Goal: Transaction & Acquisition: Purchase product/service

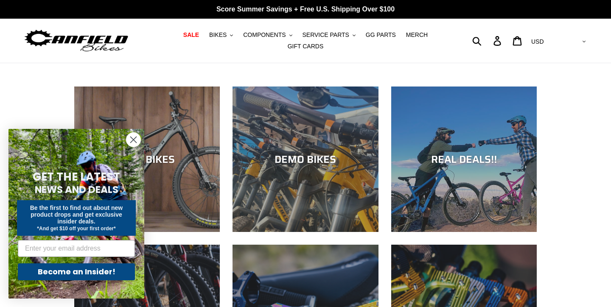
click at [131, 139] on circle "Close dialog" at bounding box center [133, 140] width 14 height 14
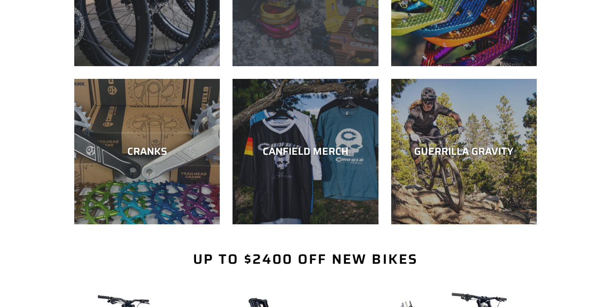
scroll to position [331, 0]
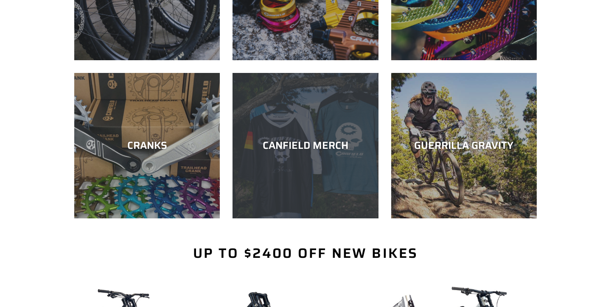
click at [311, 141] on div "CANFIELD MERCH" at bounding box center [306, 146] width 146 height 12
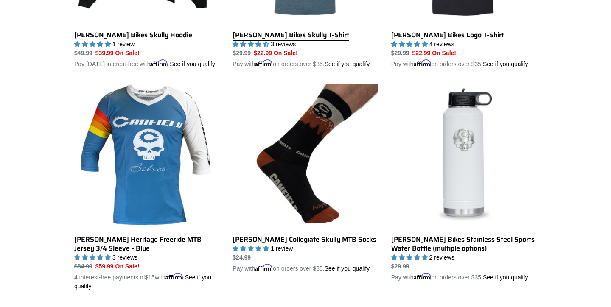
scroll to position [397, 0]
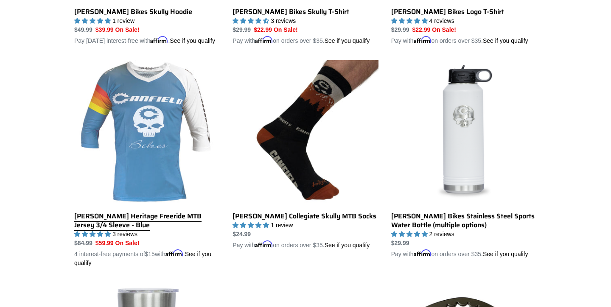
click at [139, 126] on link "[PERSON_NAME] Heritage Freeride MTB Jersey 3/4 Sleeve - Blue" at bounding box center [147, 163] width 146 height 207
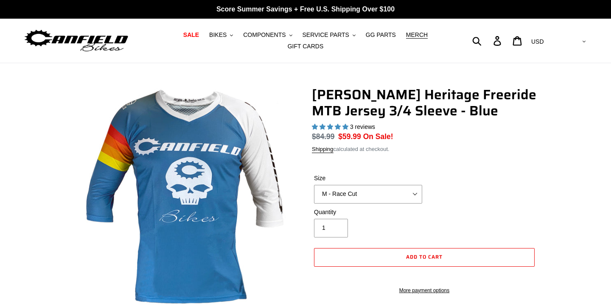
select select "highest-rating"
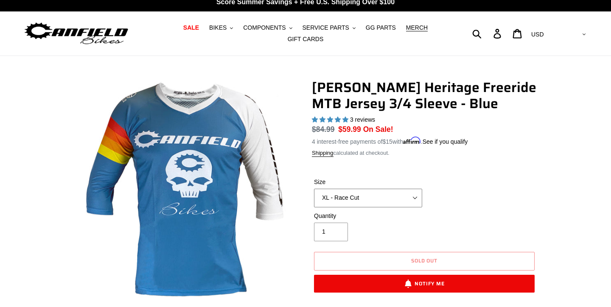
scroll to position [9, 0]
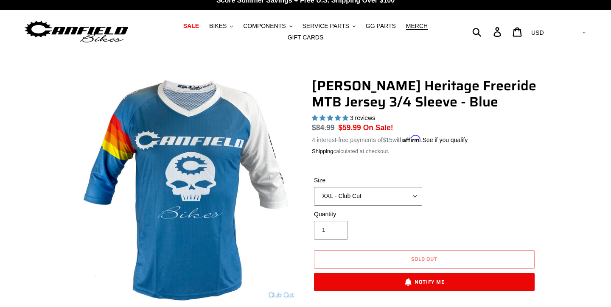
select select "XXL - Race Cut"
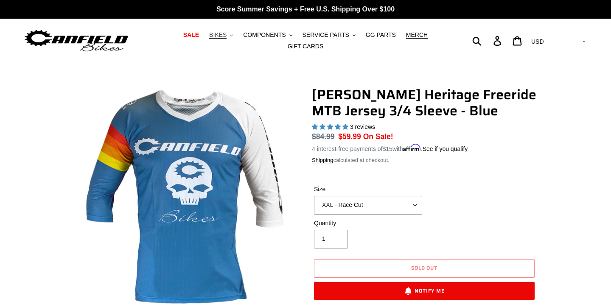
click at [221, 37] on span "BIKES" at bounding box center [217, 34] width 17 height 7
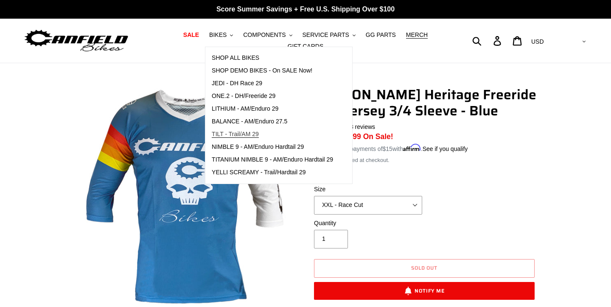
click at [244, 134] on span "TILT - Trail/AM 29" at bounding box center [235, 134] width 47 height 7
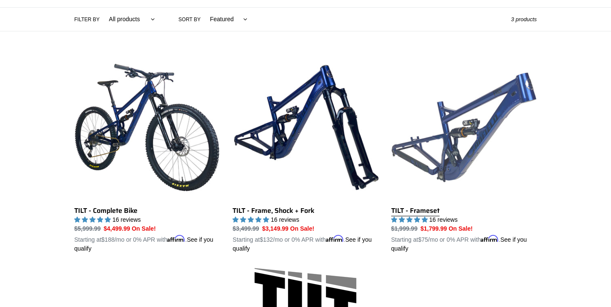
scroll to position [210, 0]
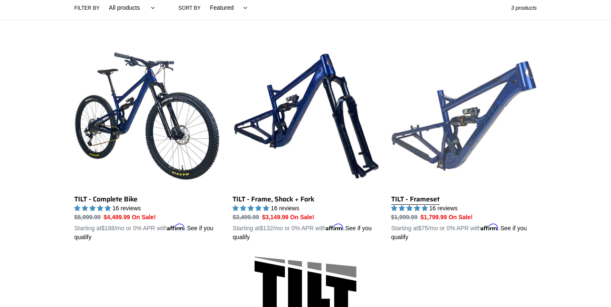
click at [451, 142] on link "TILT - Frameset" at bounding box center [464, 142] width 146 height 199
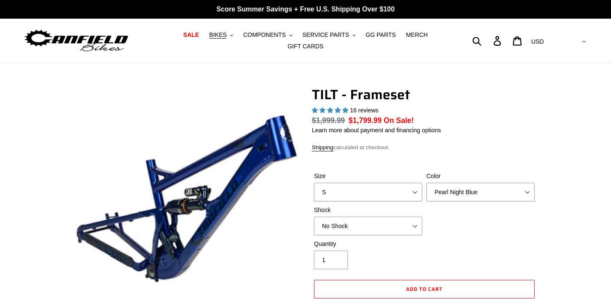
select select "highest-rating"
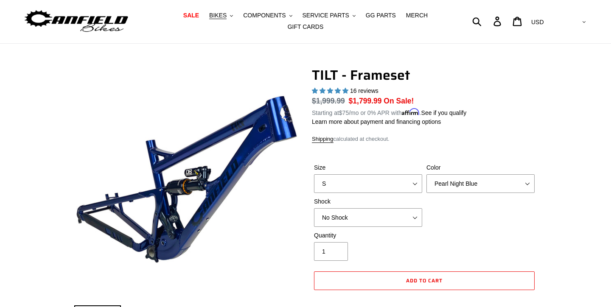
scroll to position [20, 0]
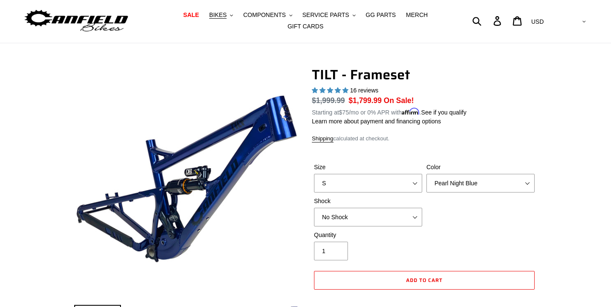
click at [398, 172] on div "Size S M L XL" at bounding box center [368, 178] width 112 height 30
select select "L"
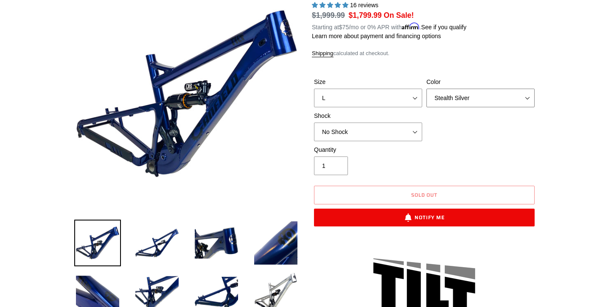
scroll to position [99, 0]
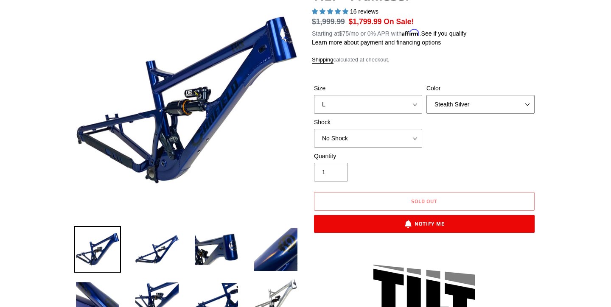
select select "Pearl Night Blue"
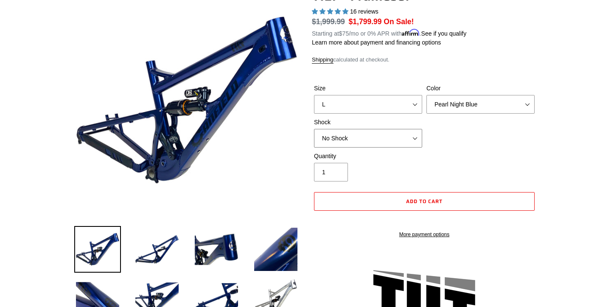
select select "Fox FLOAT X"
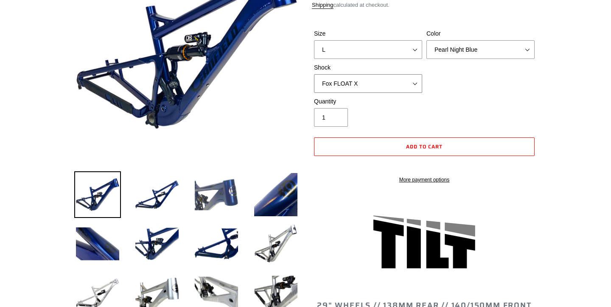
scroll to position [263, 0]
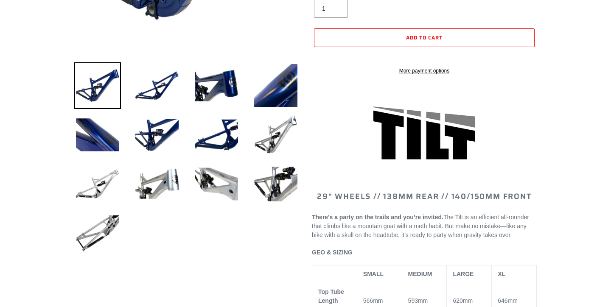
click at [275, 160] on li at bounding box center [269, 136] width 59 height 49
click at [274, 133] on img at bounding box center [275, 135] width 47 height 47
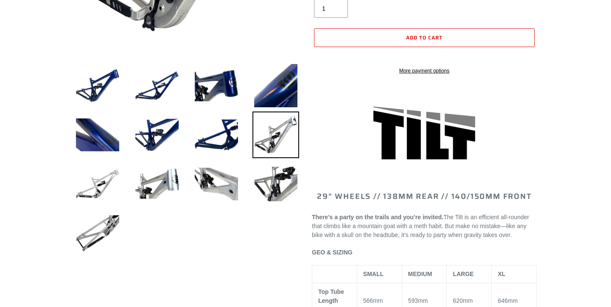
scroll to position [57, 0]
